Goal: Find specific page/section: Find specific page/section

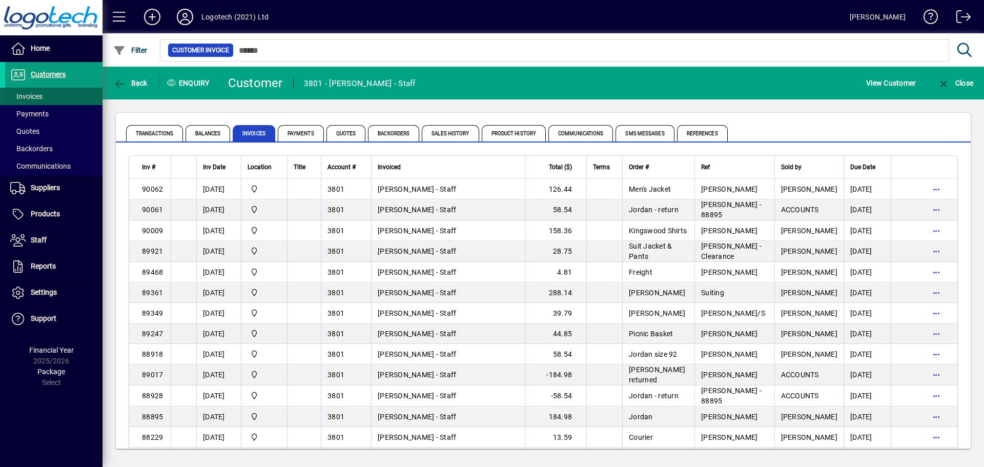
click at [38, 93] on span "Invoices" at bounding box center [26, 96] width 32 height 8
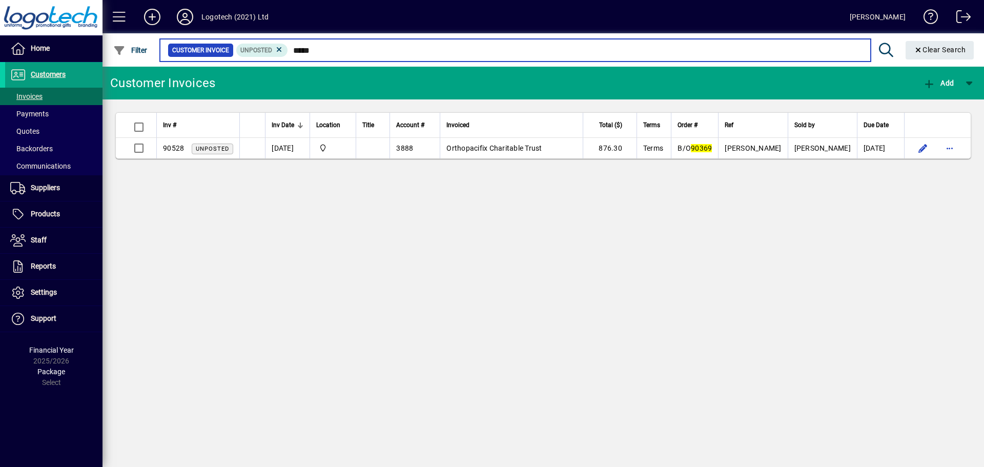
type input "*****"
